Goal: Task Accomplishment & Management: Complete application form

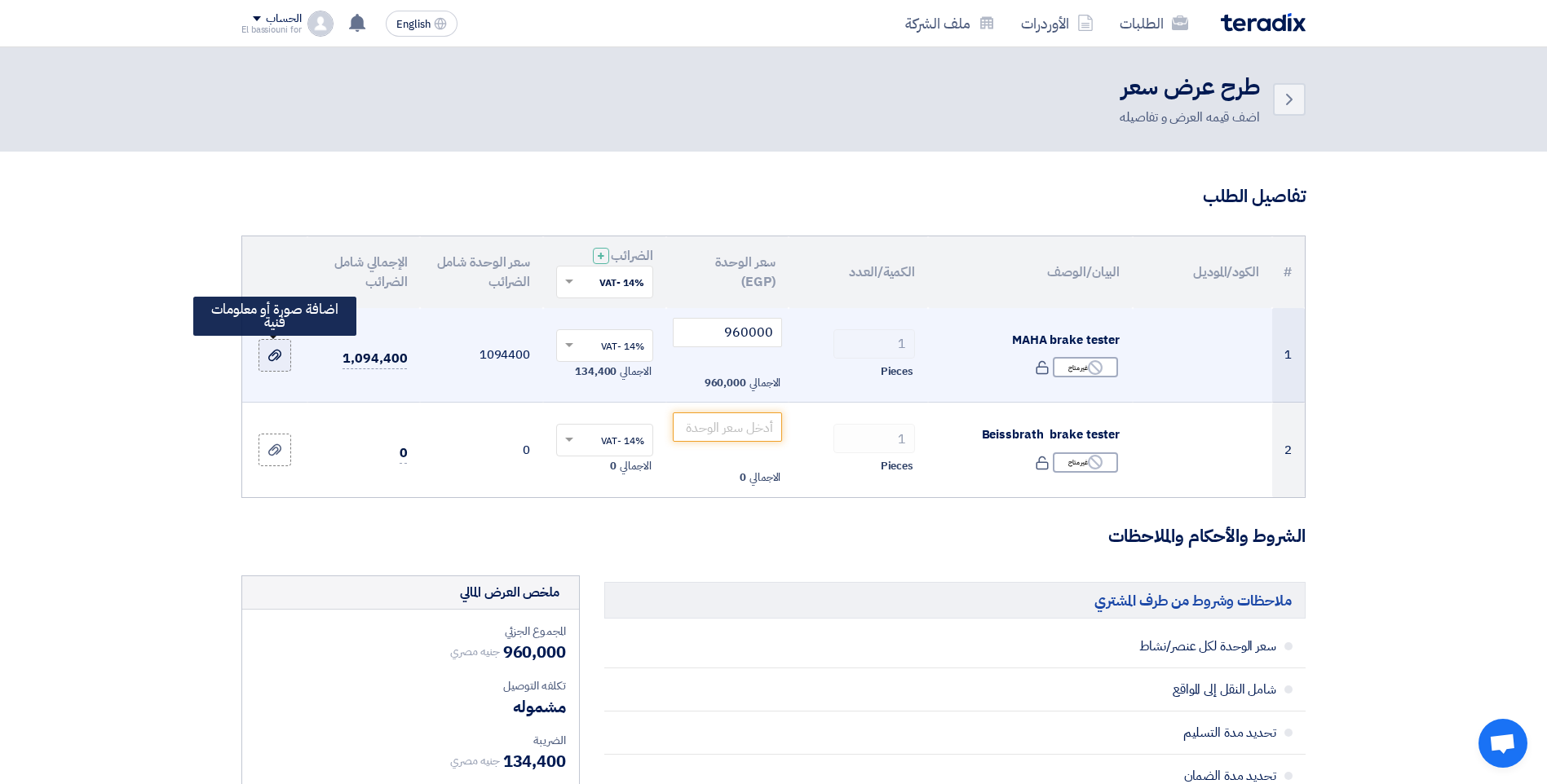
click at [267, 346] on div at bounding box center [275, 354] width 16 height 19
click at [0, 0] on input "file" at bounding box center [0, 0] width 0 height 0
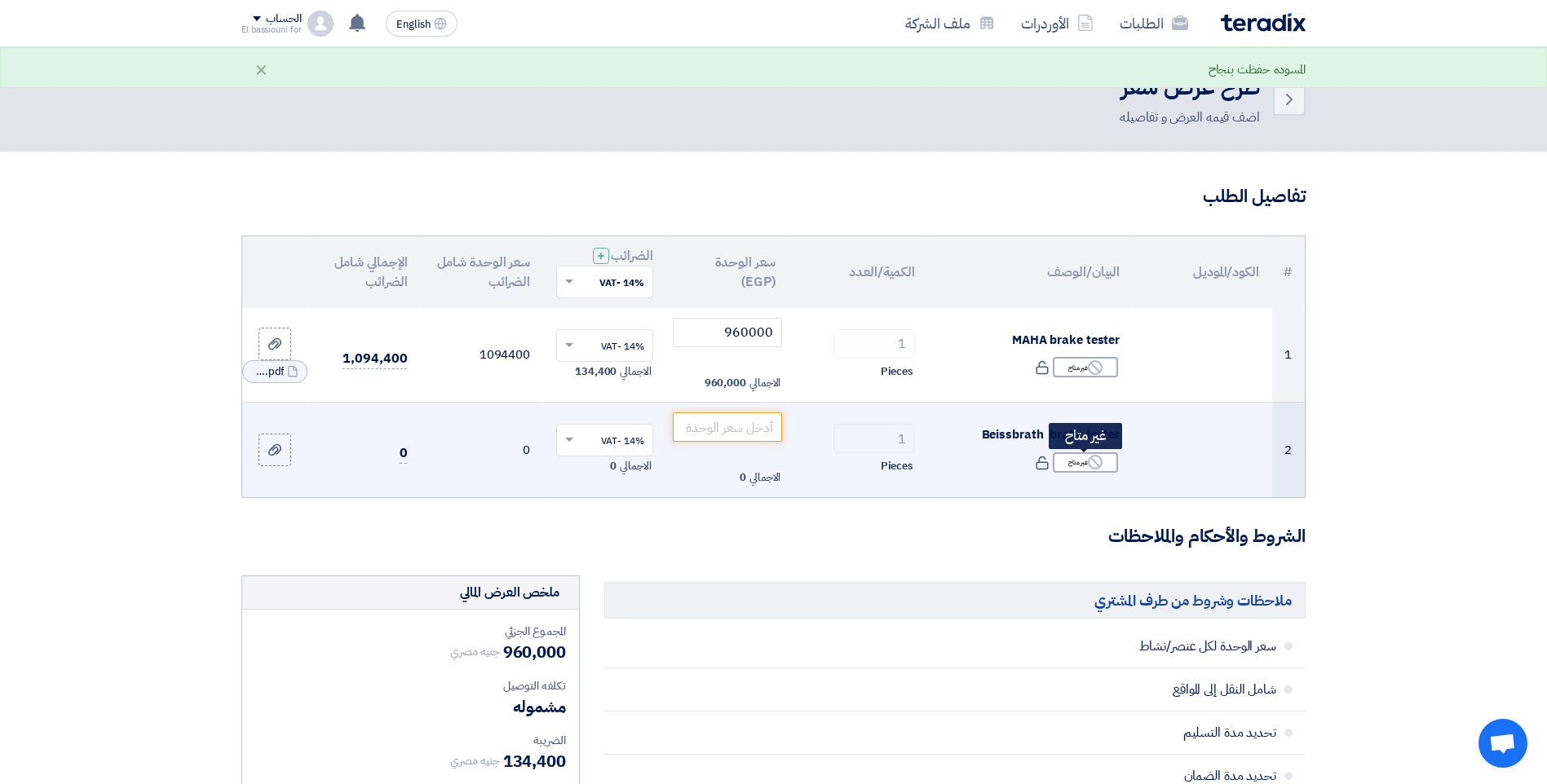
click at [1086, 463] on div "Reject غير متاح" at bounding box center [1085, 462] width 66 height 21
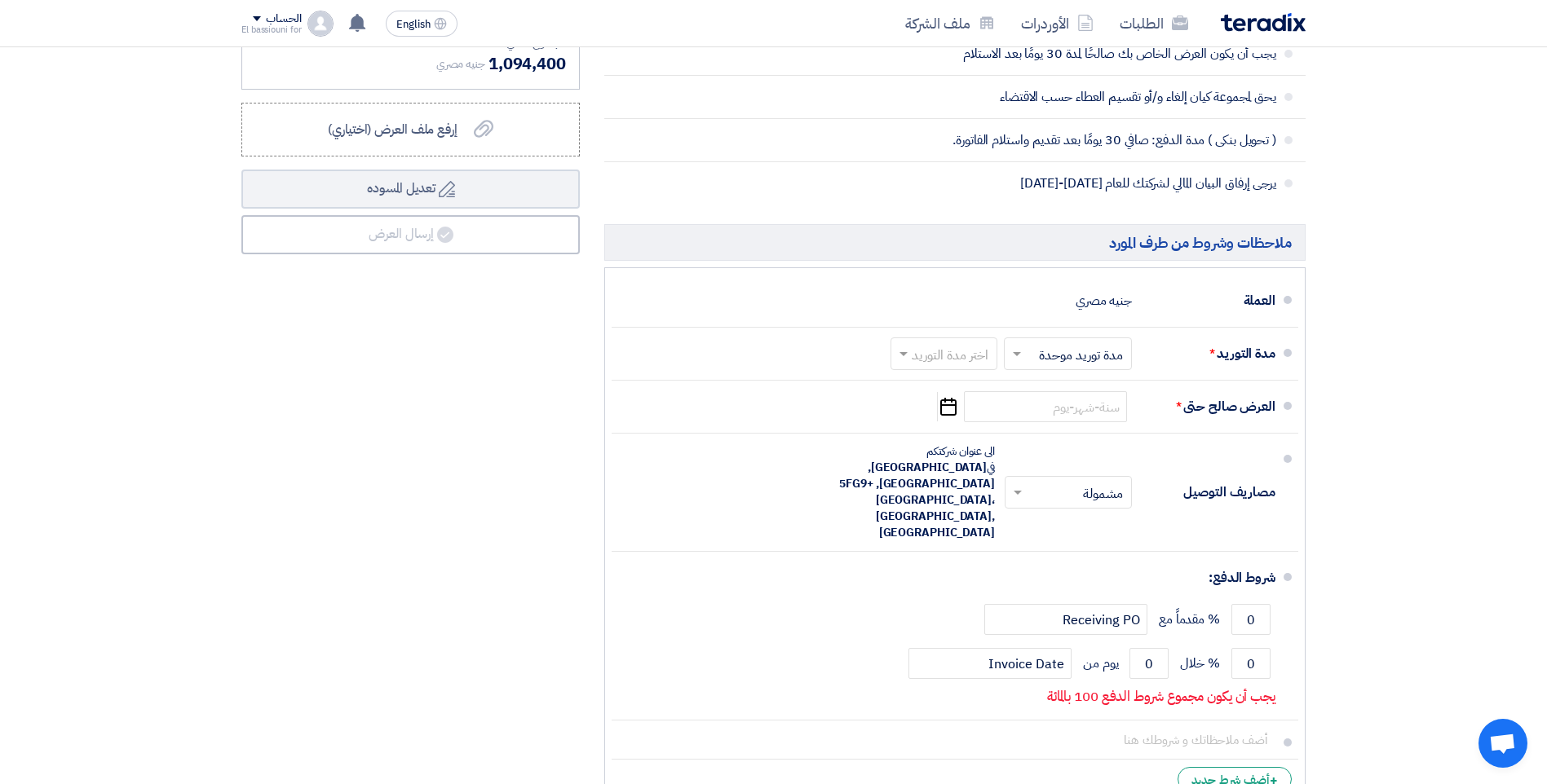
scroll to position [764, 0]
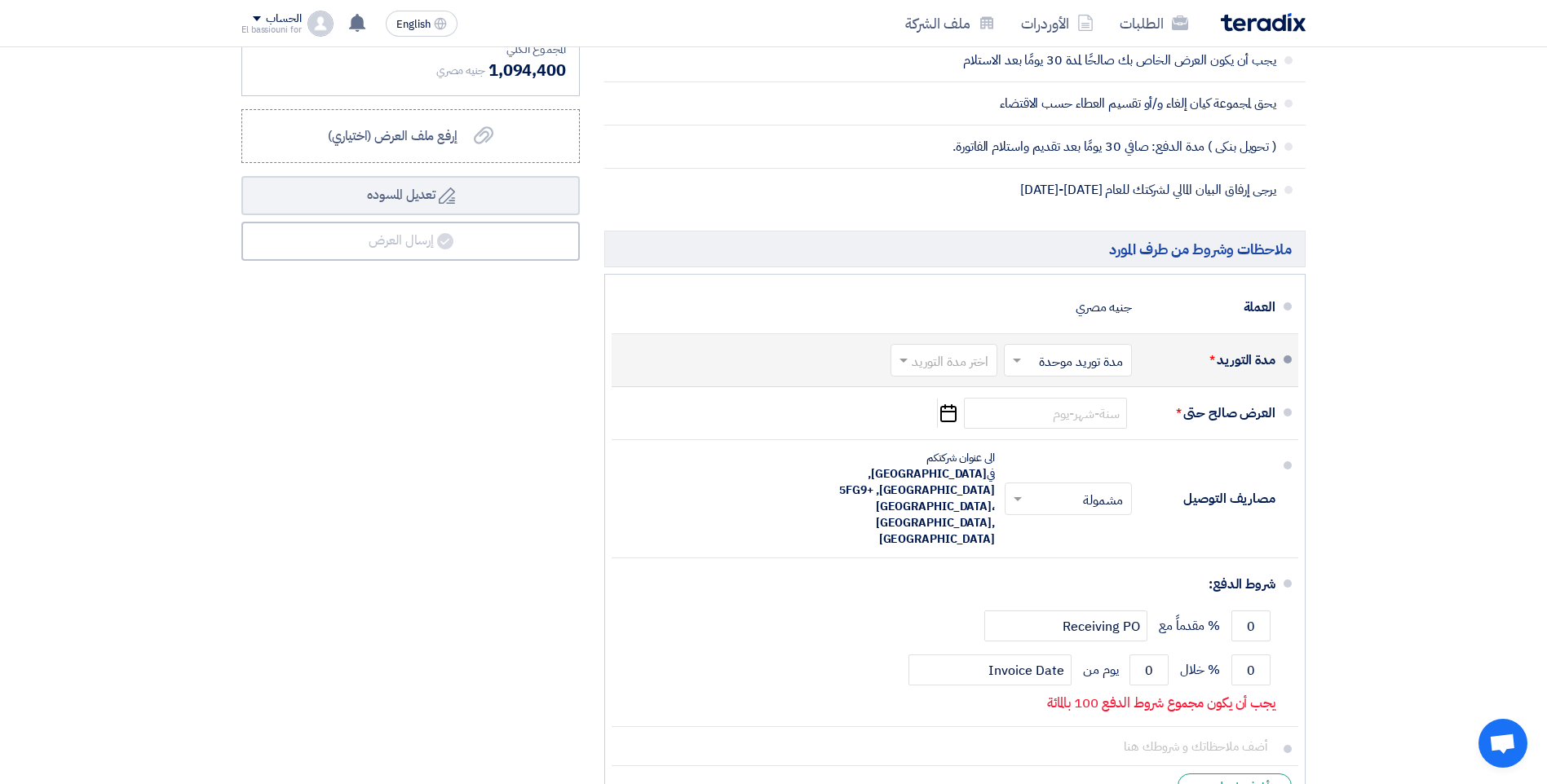
click at [971, 358] on input "text" at bounding box center [940, 362] width 98 height 24
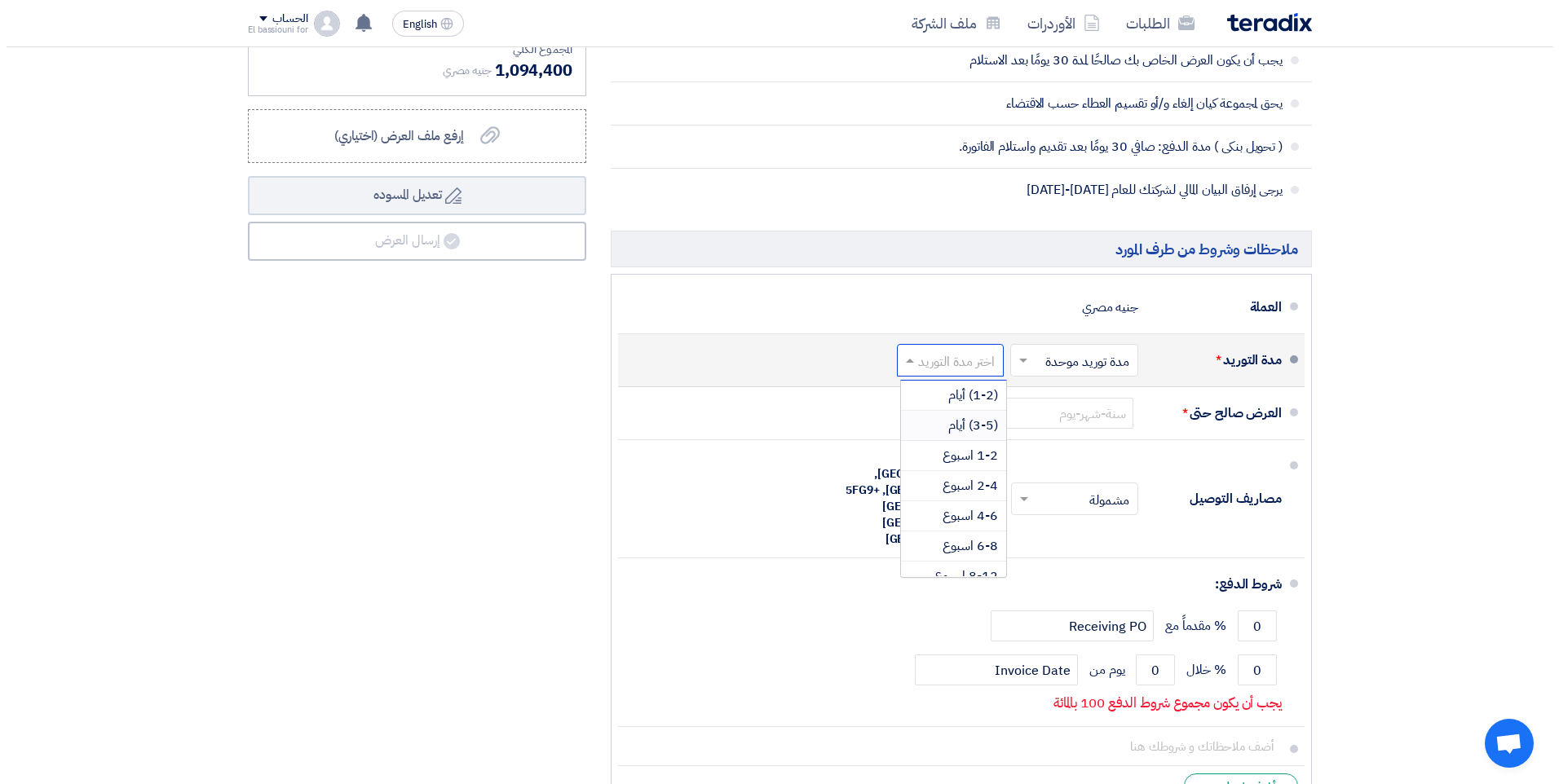
scroll to position [135, 0]
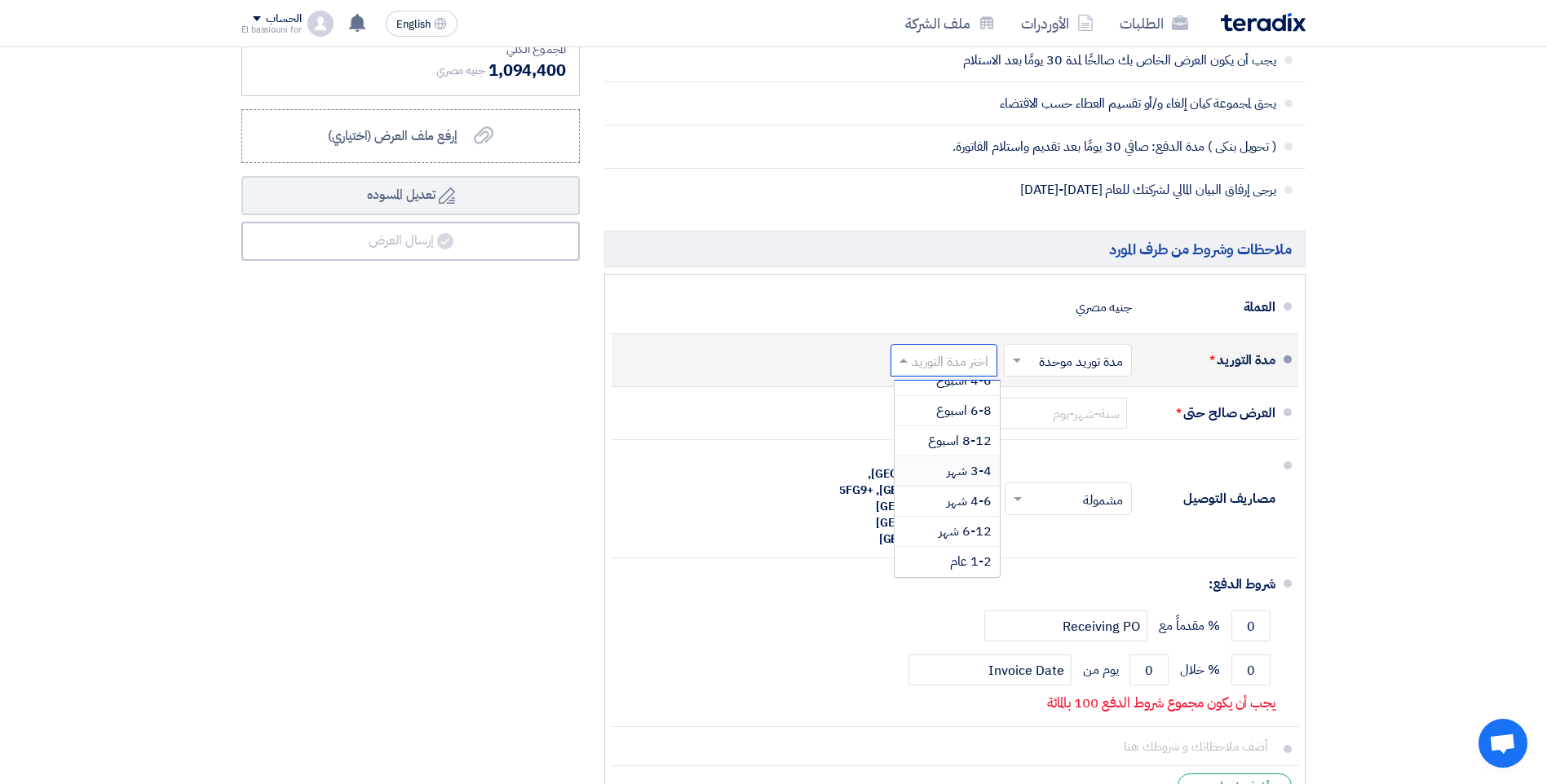
click at [951, 476] on span "3-4 شهر" at bounding box center [969, 471] width 45 height 20
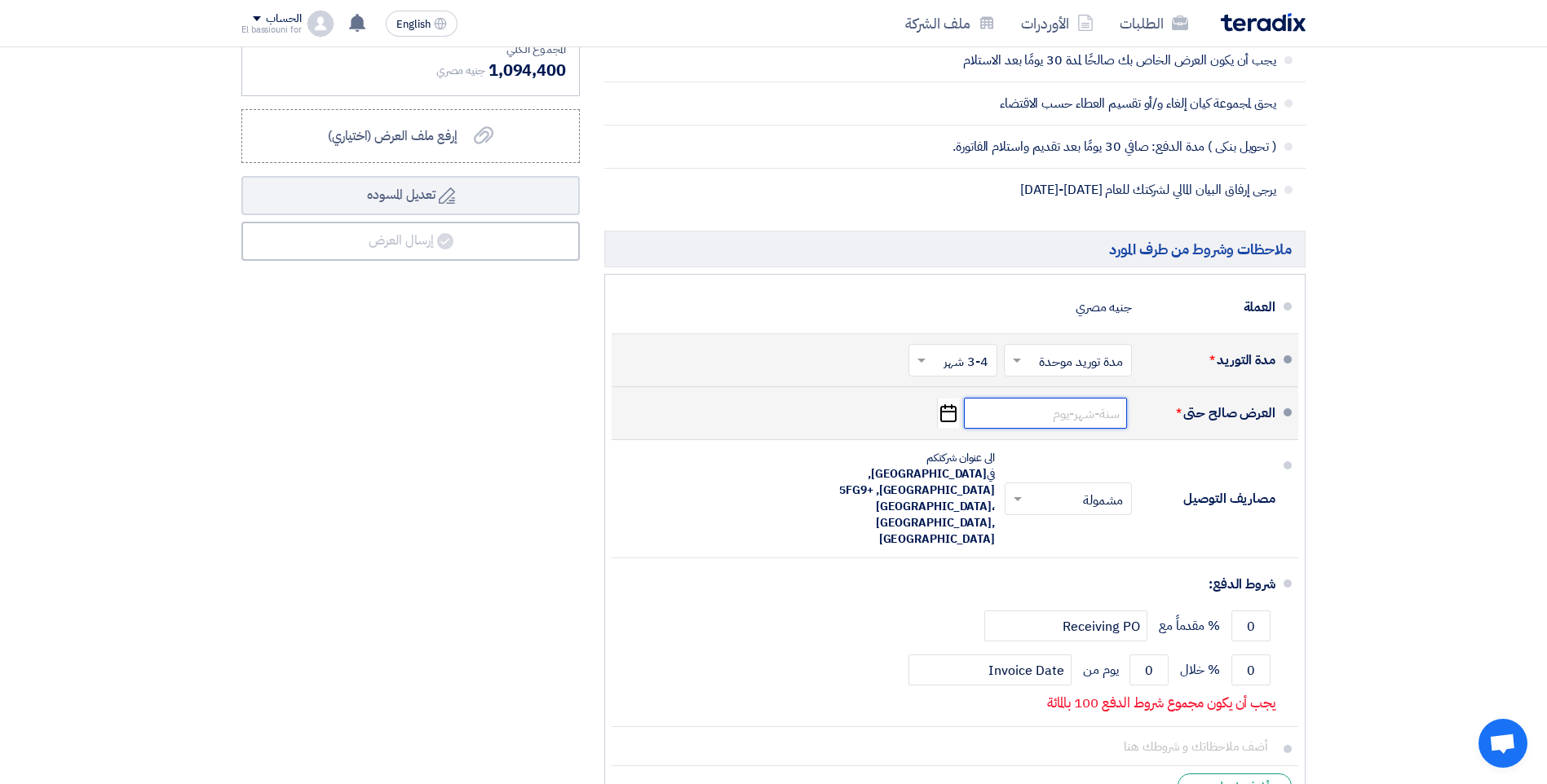
click at [1052, 416] on input at bounding box center [1046, 413] width 163 height 31
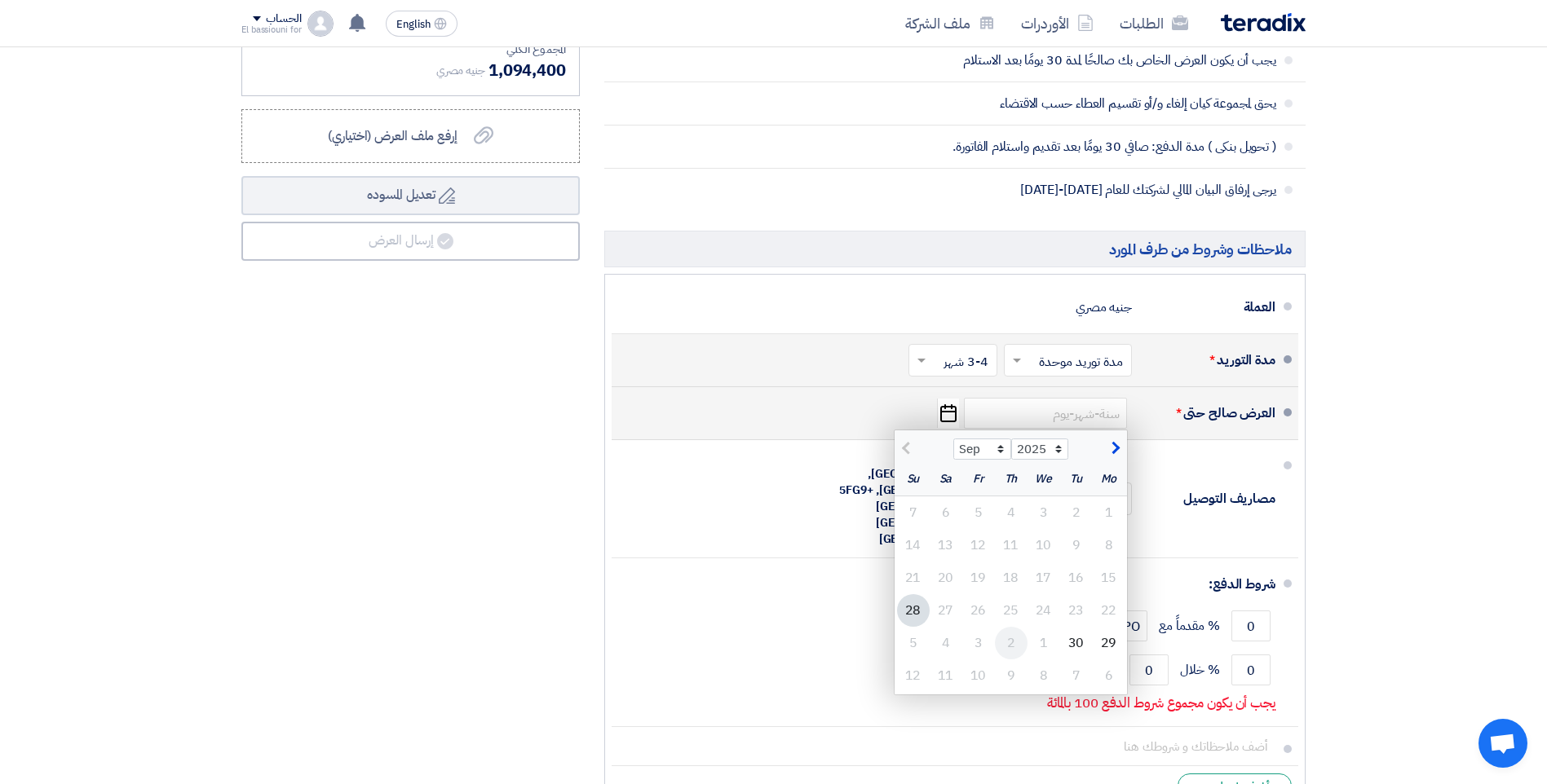
click at [1012, 641] on div "2" at bounding box center [1011, 643] width 33 height 33
type input "[DATE]"
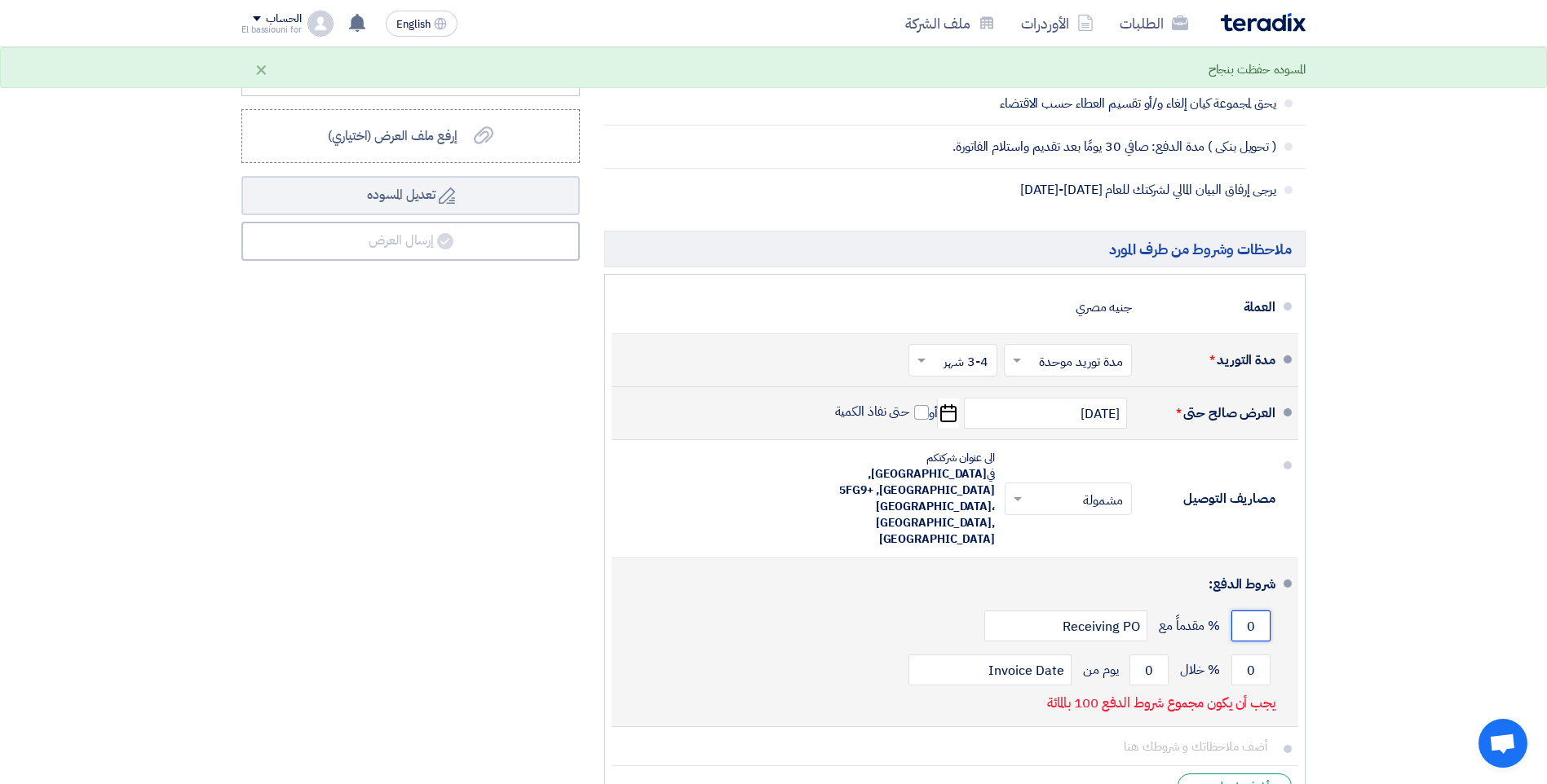
drag, startPoint x: 1234, startPoint y: 586, endPoint x: 1272, endPoint y: 588, distance: 38.1
click at [1272, 604] on div "0 % مقدماً مع Receiving PO" at bounding box center [949, 626] width 650 height 44
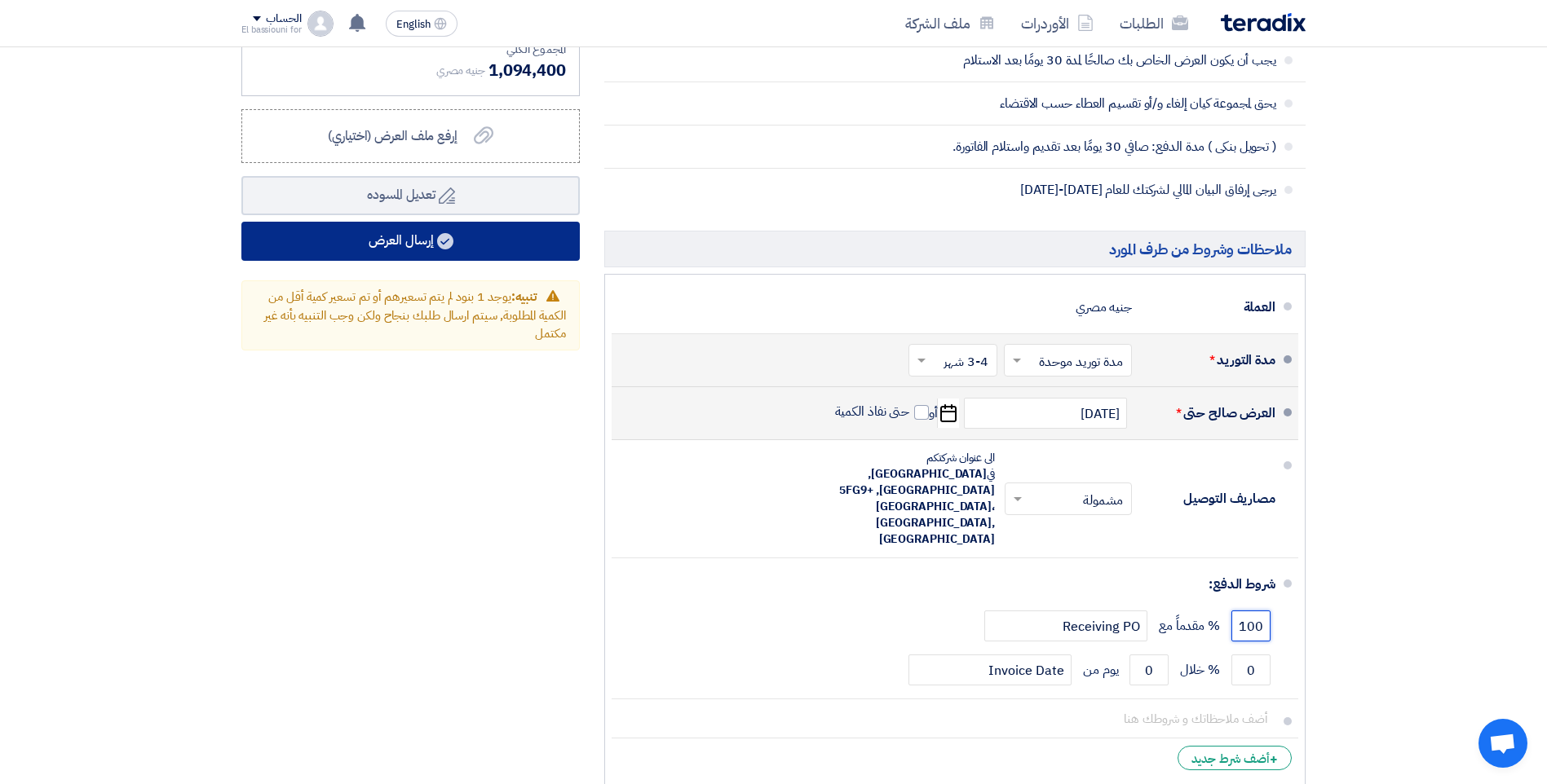
type input "100"
click at [462, 243] on button "إرسال العرض" at bounding box center [410, 240] width 339 height 39
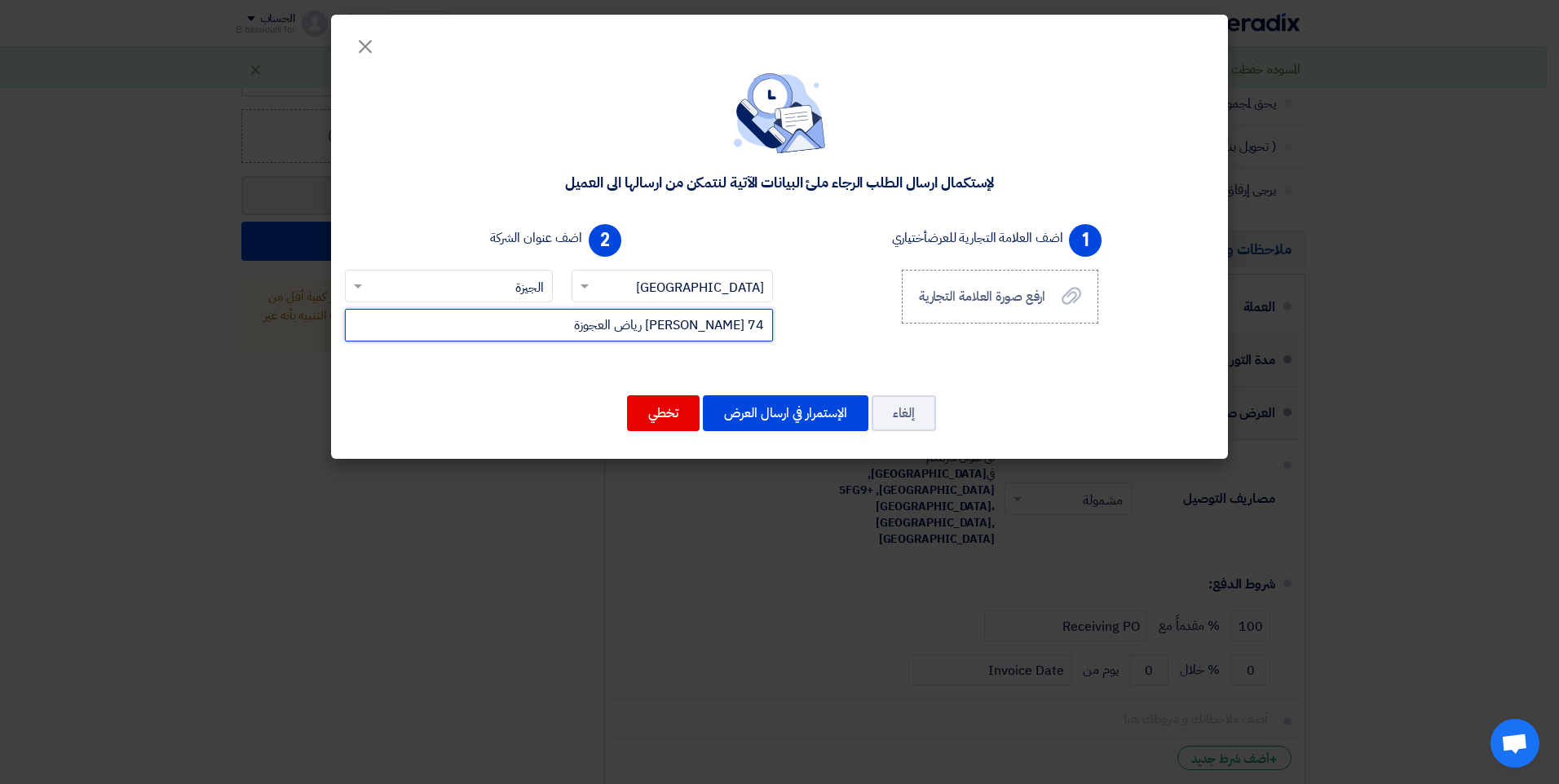
click at [770, 332] on input "74 [PERSON_NAME] رياض العجوزة" at bounding box center [558, 325] width 428 height 33
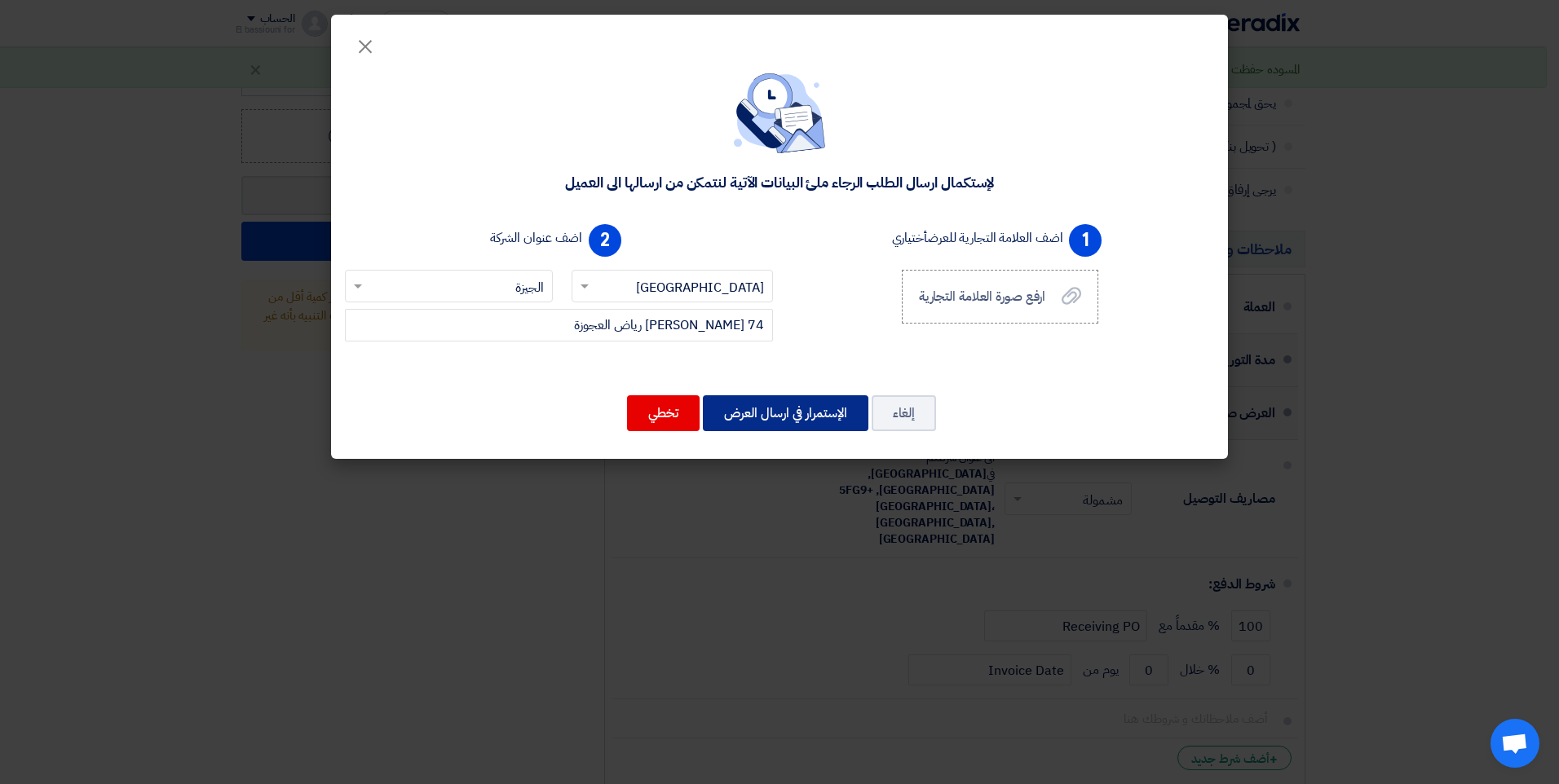
click at [793, 420] on button "الإستمرار في ارسال العرض" at bounding box center [785, 413] width 166 height 36
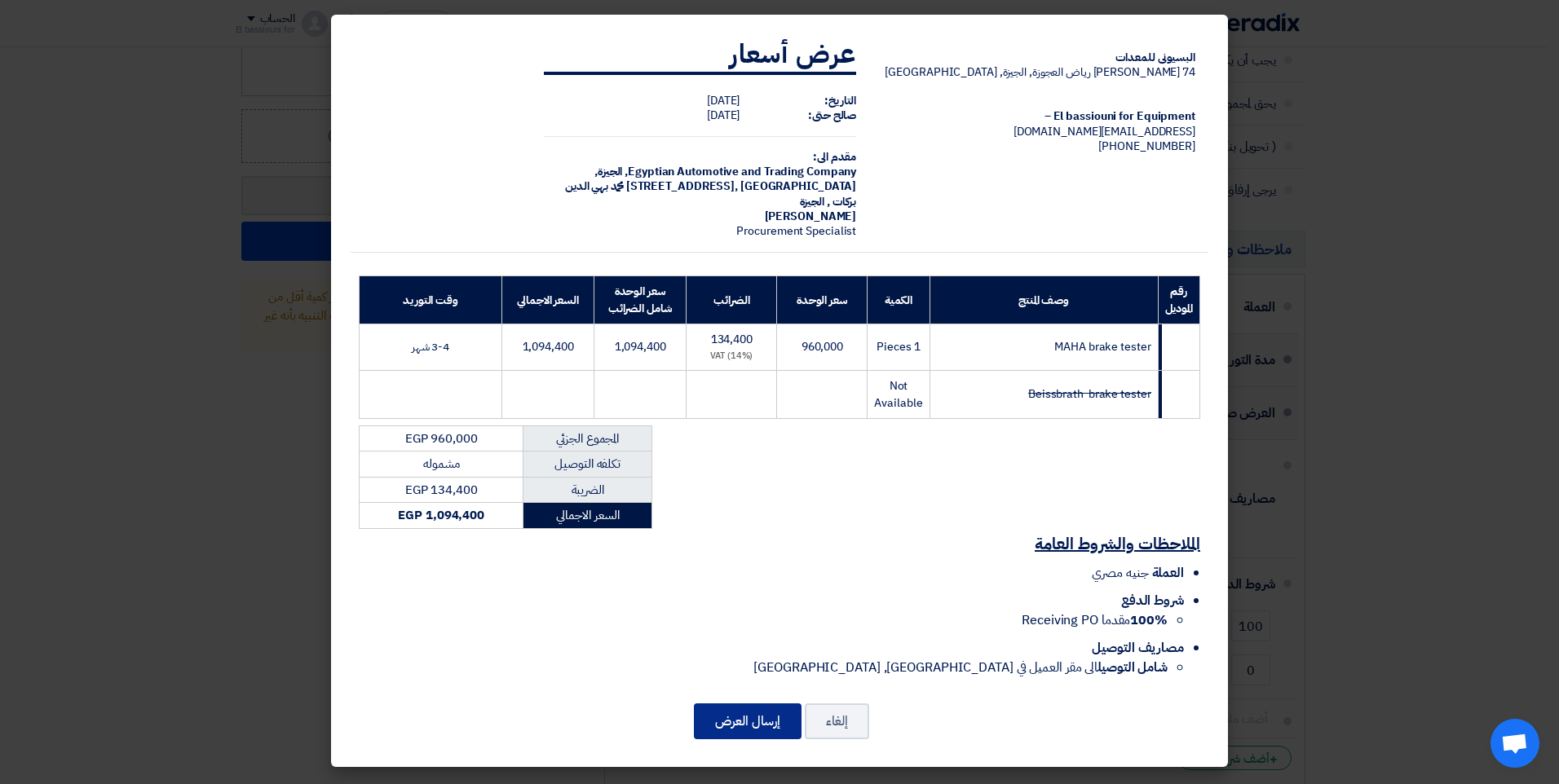
click at [772, 716] on button "إرسال العرض" at bounding box center [748, 721] width 107 height 36
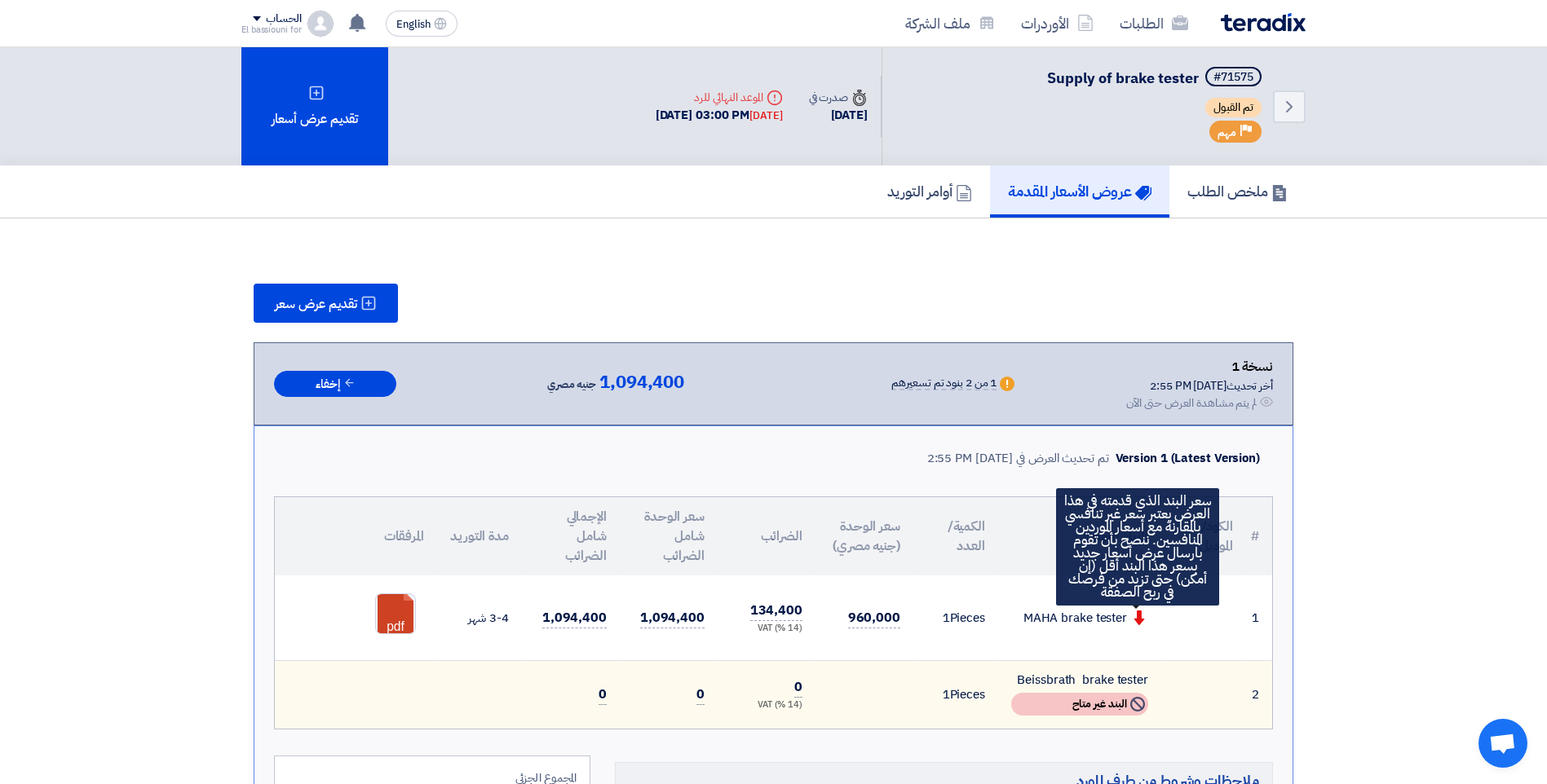
click at [1139, 618] on use at bounding box center [1140, 617] width 11 height 15
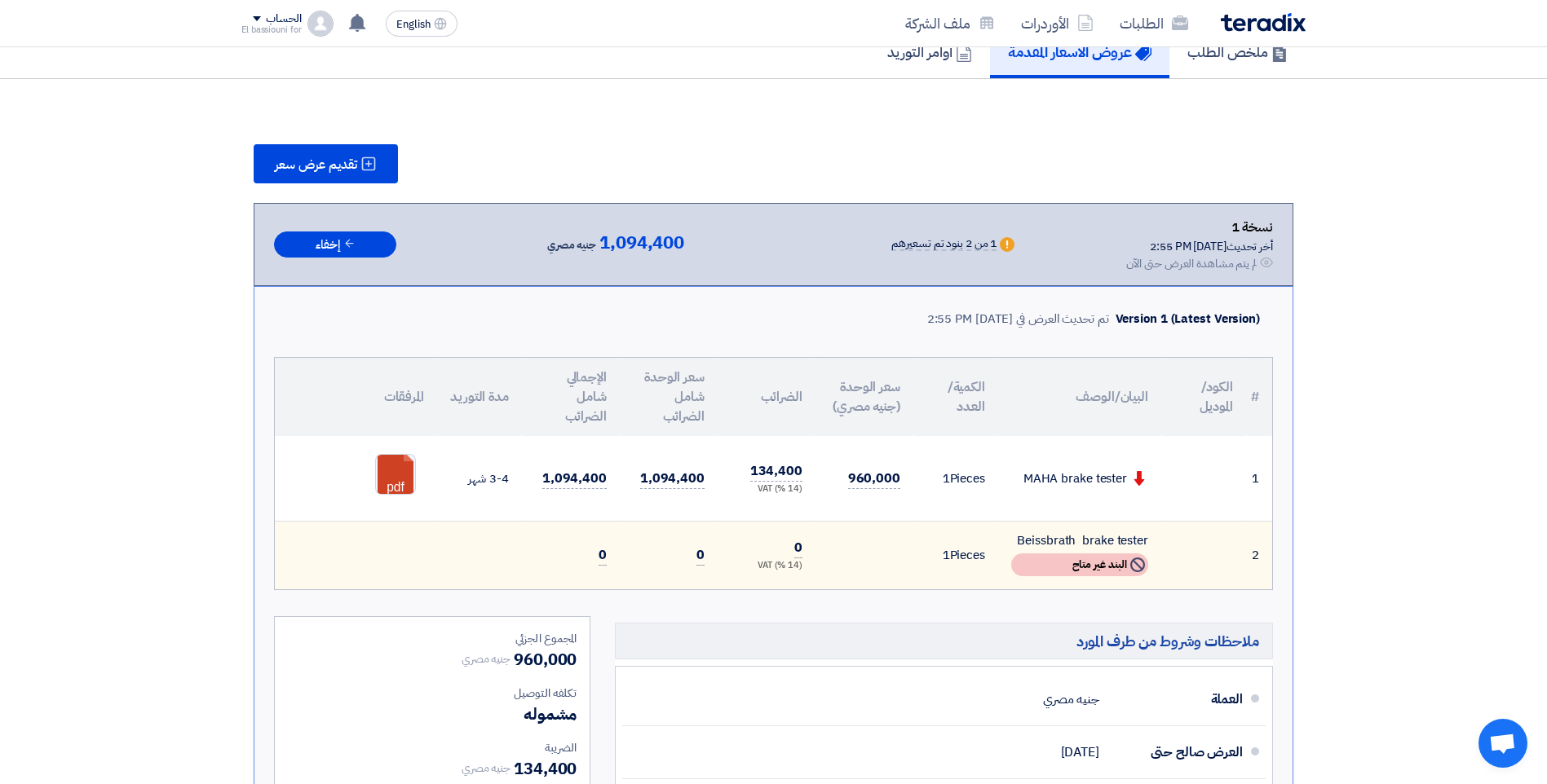
scroll to position [184, 0]
